Goal: Contribute content: Add original content to the website for others to see

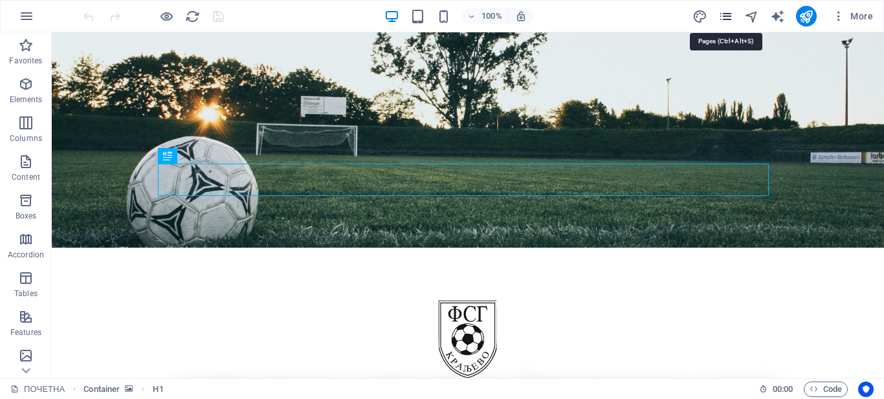
click at [726, 17] on icon "pages" at bounding box center [725, 16] width 15 height 15
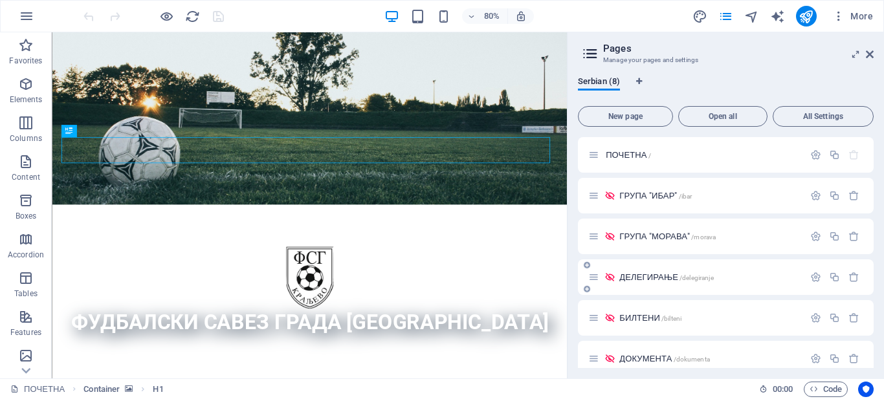
click at [648, 281] on div "ДЕЛЕГИРАЊЕ /delegiranje" at bounding box center [695, 277] width 215 height 15
click at [647, 274] on span "ДЕЛЕГИРАЊЕ /delegiranje" at bounding box center [666, 277] width 94 height 10
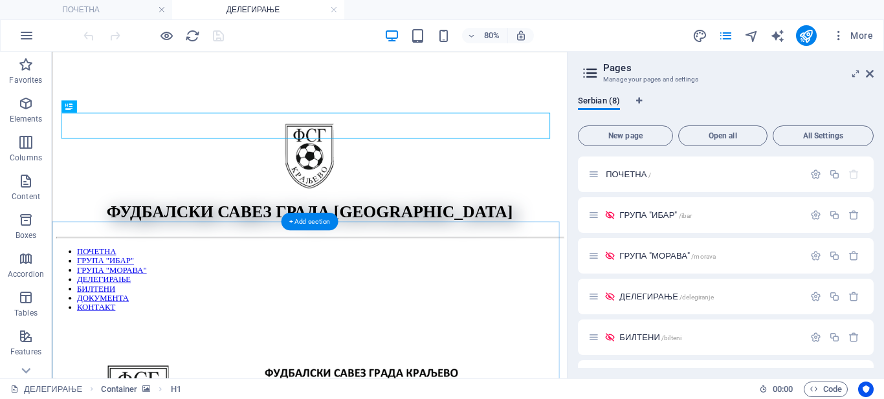
scroll to position [259, 0]
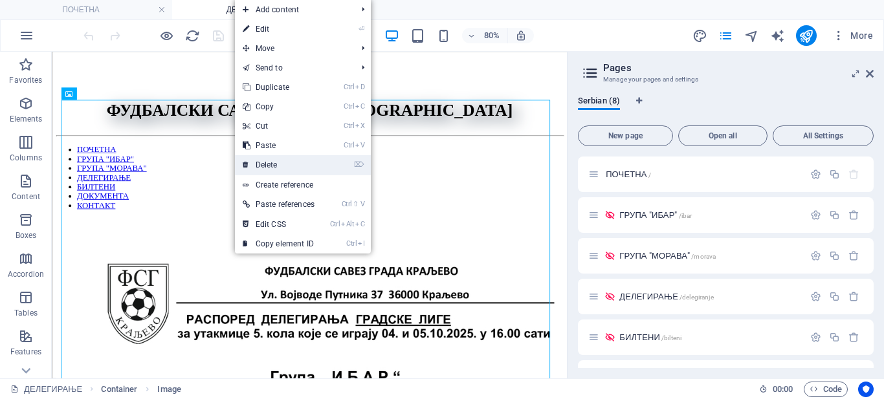
click at [275, 167] on link "⌦ Delete" at bounding box center [278, 164] width 87 height 19
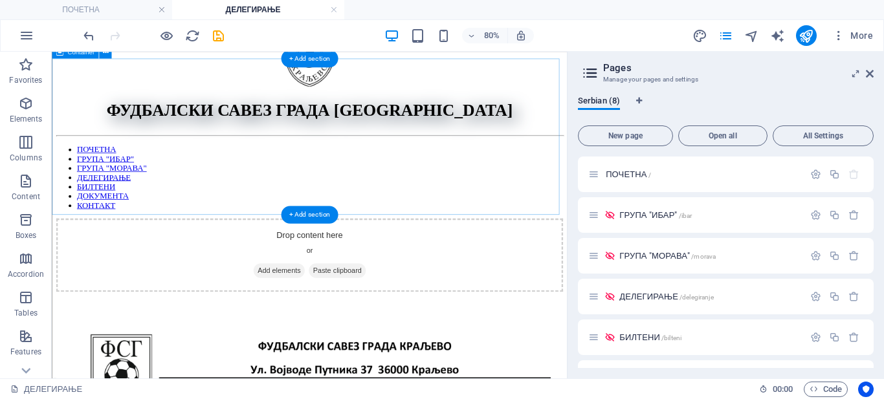
click at [343, 316] on span "Add elements" at bounding box center [335, 325] width 64 height 18
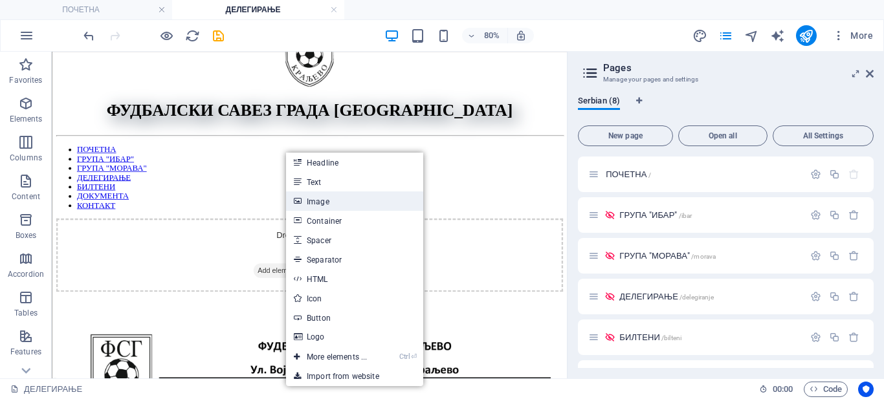
click at [318, 197] on link "Image" at bounding box center [354, 200] width 137 height 19
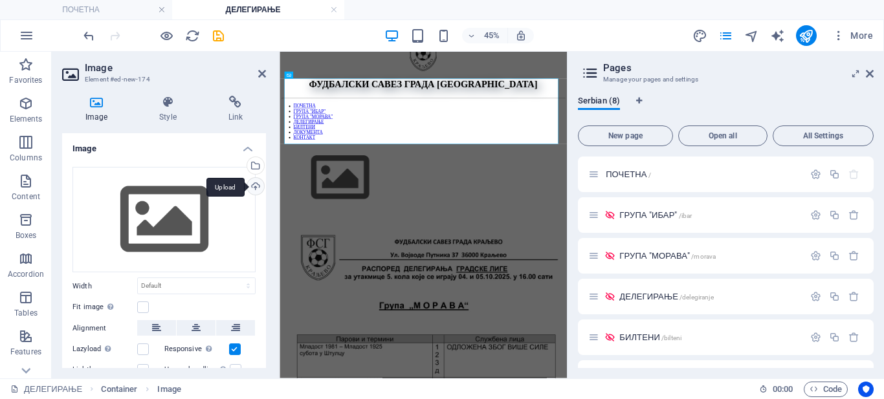
click at [250, 179] on div "Upload" at bounding box center [254, 187] width 19 height 19
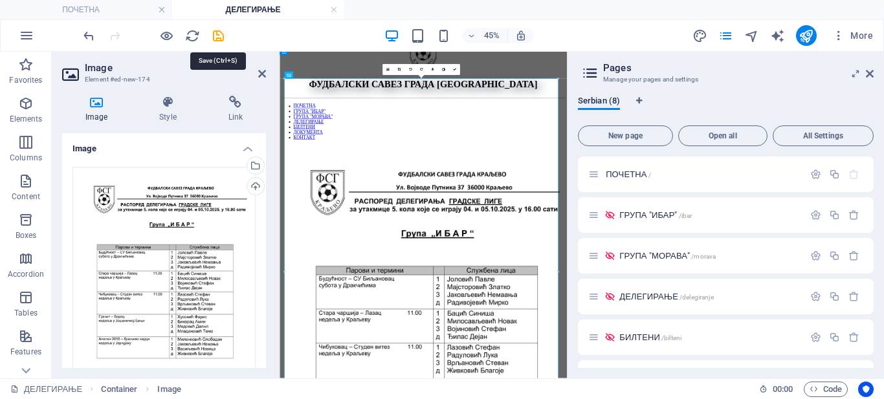
click at [217, 36] on icon "save" at bounding box center [218, 35] width 15 height 15
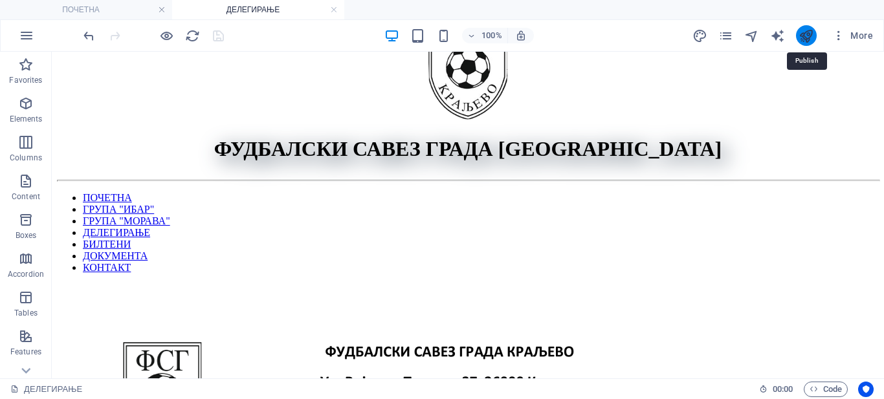
click at [802, 36] on icon "publish" at bounding box center [805, 35] width 15 height 15
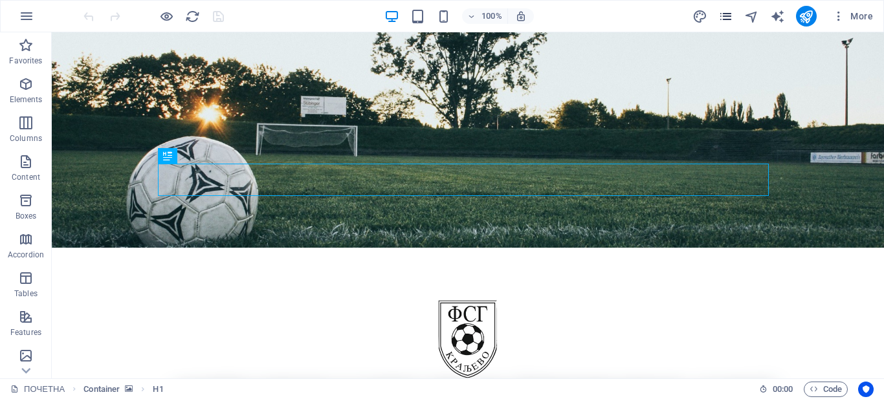
click at [726, 19] on icon "pages" at bounding box center [725, 16] width 15 height 15
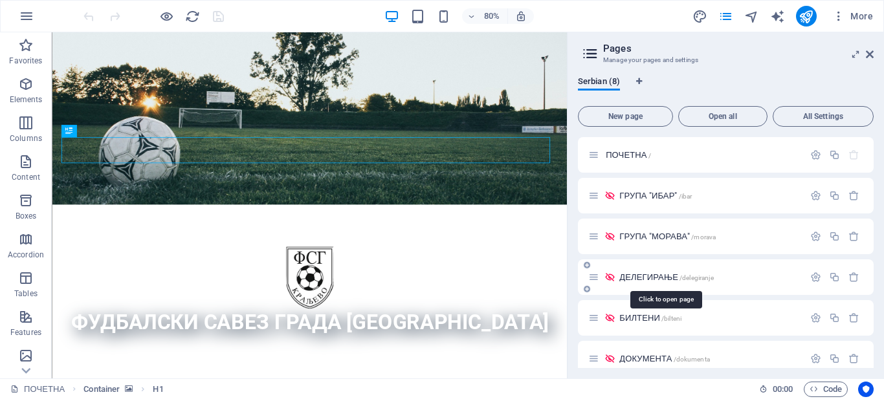
click at [653, 275] on span "ДЕЛЕГИРАЊЕ /delegiranje" at bounding box center [666, 277] width 94 height 10
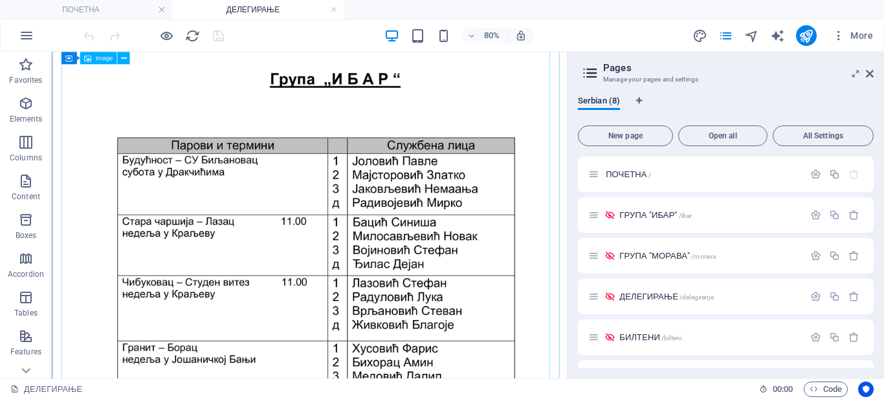
scroll to position [647, 0]
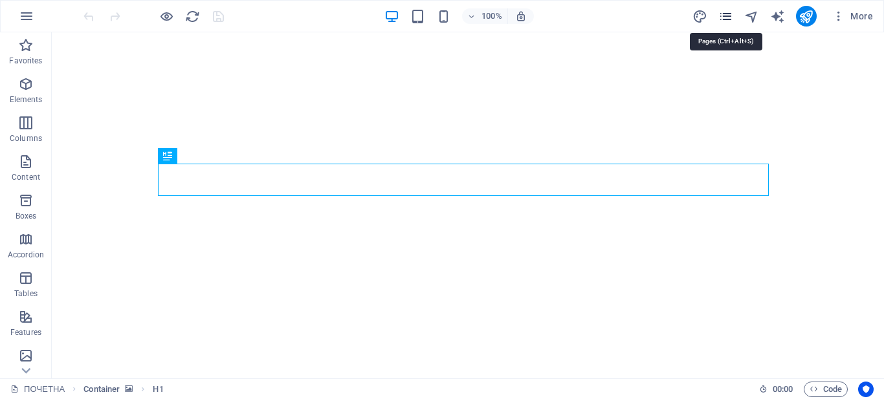
click at [732, 13] on icon "pages" at bounding box center [725, 16] width 15 height 15
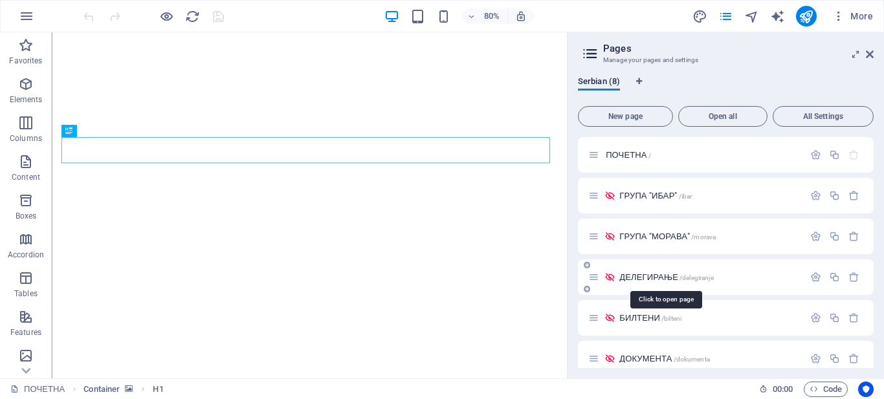
click at [644, 279] on span "ДЕЛЕГИРАЊЕ /delegiranje" at bounding box center [666, 277] width 94 height 10
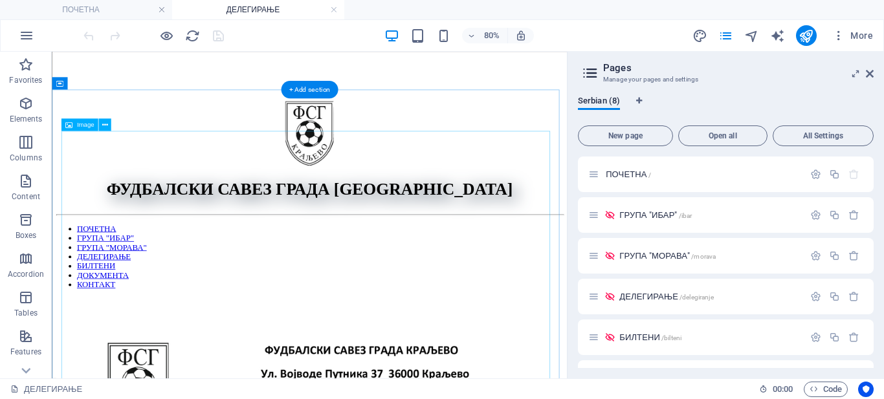
scroll to position [129, 0]
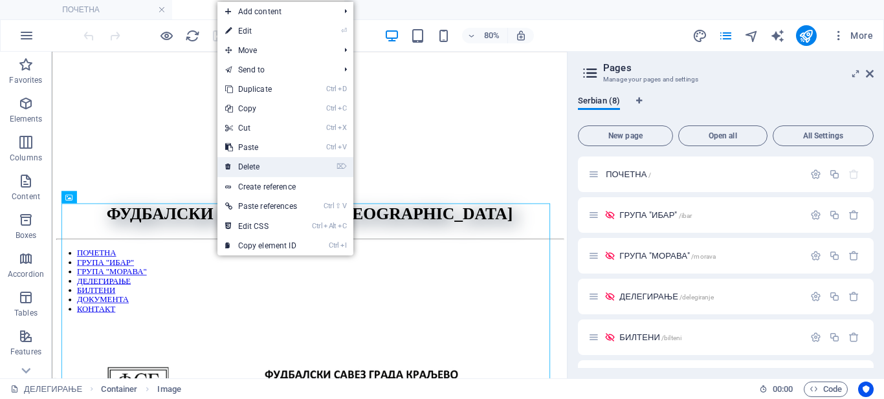
click at [238, 165] on link "⌦ Delete" at bounding box center [260, 166] width 87 height 19
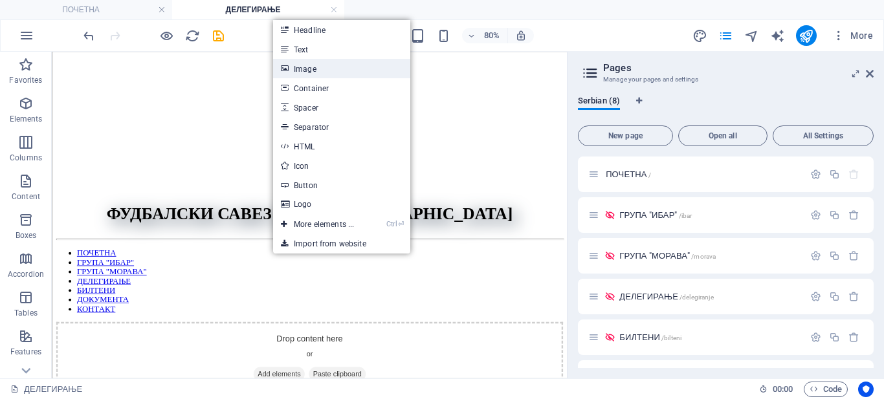
click at [306, 62] on link "Image" at bounding box center [341, 68] width 137 height 19
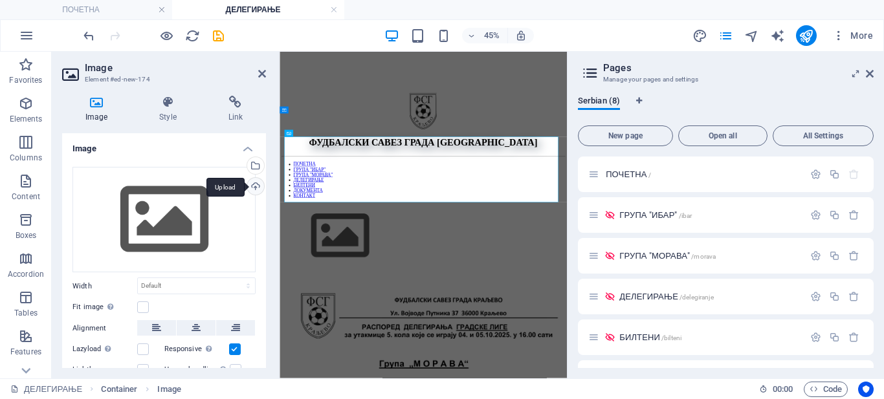
click at [253, 188] on div "Upload" at bounding box center [254, 187] width 19 height 19
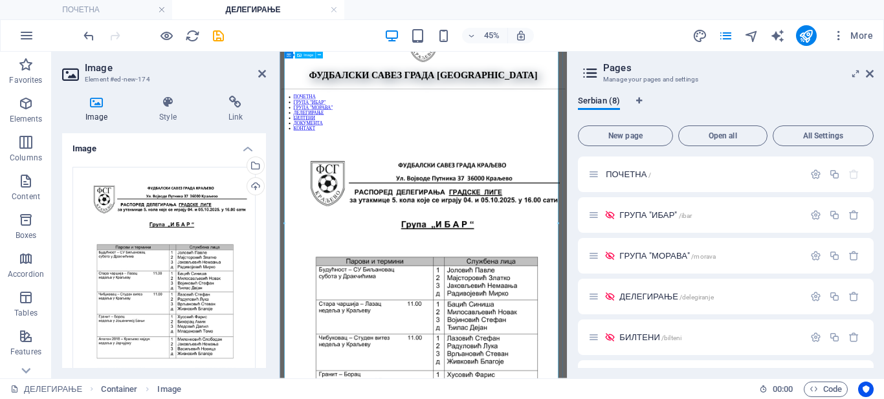
scroll to position [129, 0]
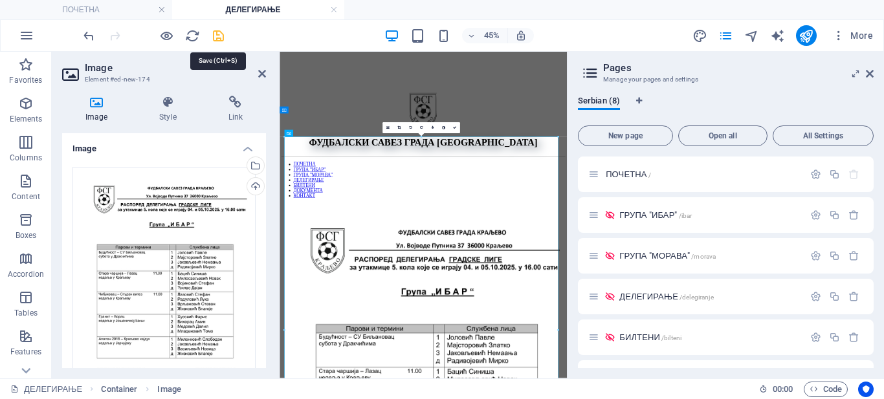
click at [220, 36] on icon "save" at bounding box center [218, 35] width 15 height 15
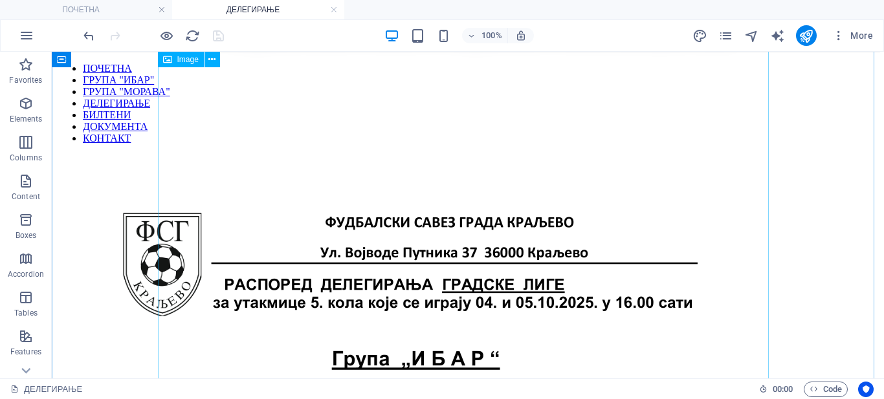
scroll to position [647, 0]
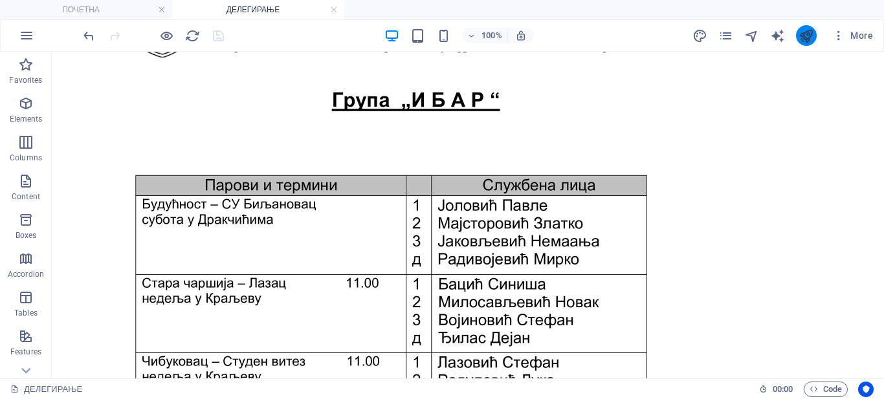
click at [798, 33] on button "publish" at bounding box center [806, 35] width 21 height 21
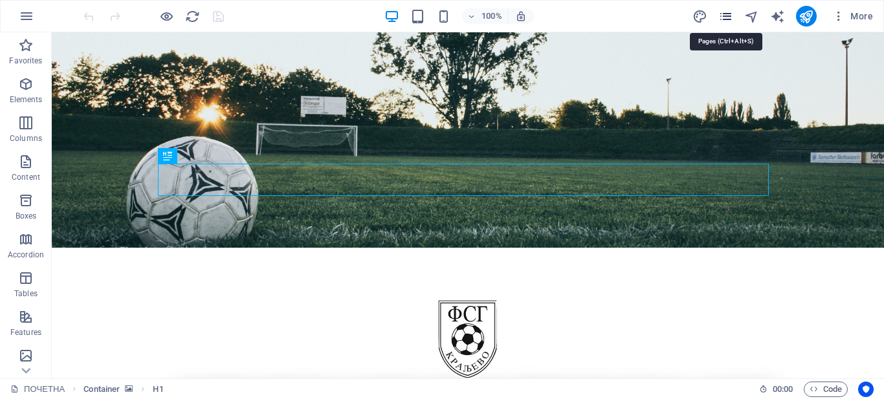
click at [727, 13] on icon "pages" at bounding box center [725, 16] width 15 height 15
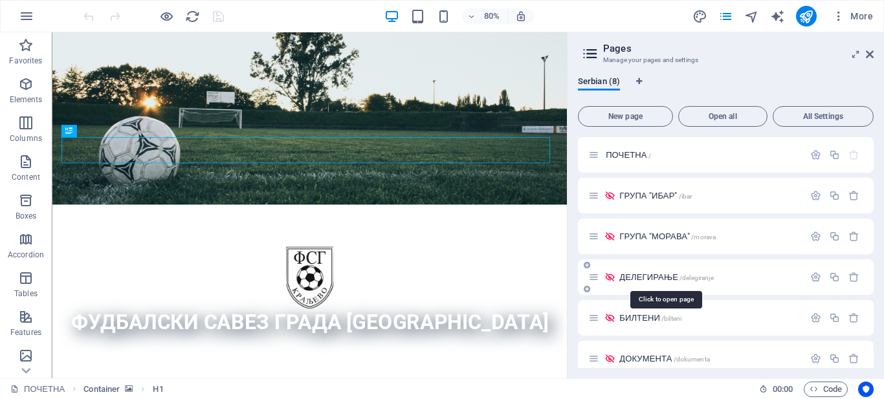
drag, startPoint x: 631, startPoint y: 277, endPoint x: 654, endPoint y: 279, distance: 22.7
click at [631, 276] on span "ДЕЛЕГИРАЊЕ /delegiranje" at bounding box center [666, 277] width 94 height 10
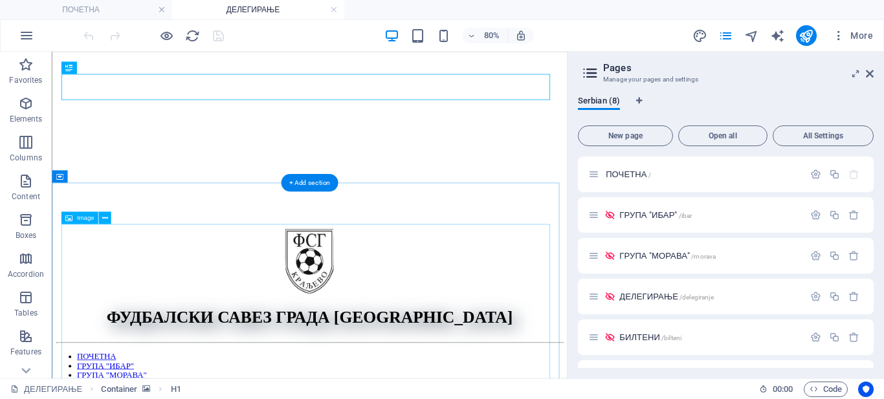
scroll to position [259, 0]
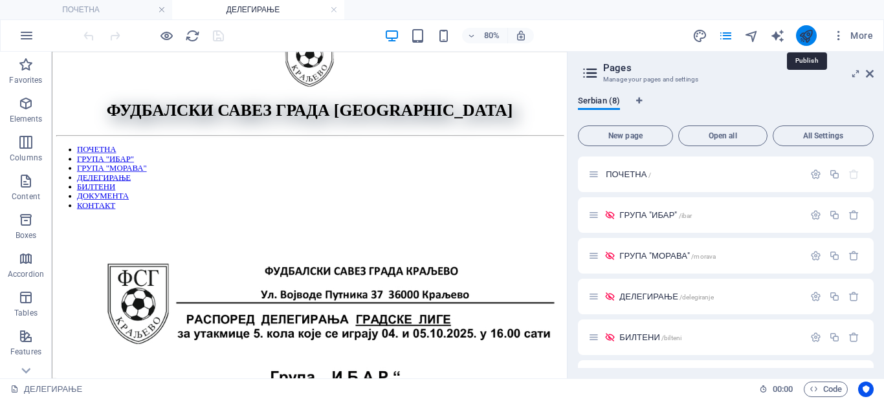
click at [803, 35] on icon "publish" at bounding box center [805, 35] width 15 height 15
